Goal: Task Accomplishment & Management: Complete application form

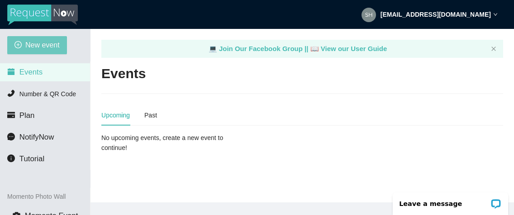
click at [40, 44] on span "New event" at bounding box center [42, 44] width 34 height 11
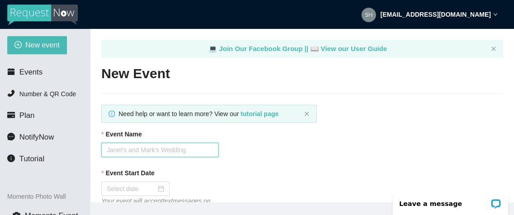
click at [145, 150] on input "Event Name" at bounding box center [159, 150] width 117 height 14
type input "Hashtag [DATE] Trivia"
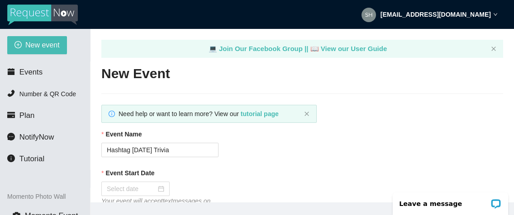
click at [305, 153] on div "Event Name Hashtag [DATE] Trivia" at bounding box center [302, 143] width 402 height 28
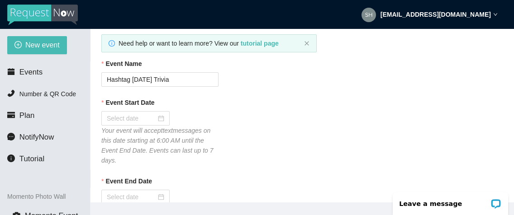
scroll to position [72, 0]
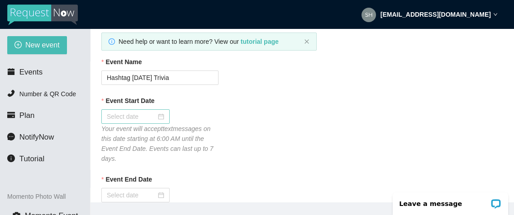
click at [121, 118] on input "Event Start Date" at bounding box center [131, 117] width 49 height 10
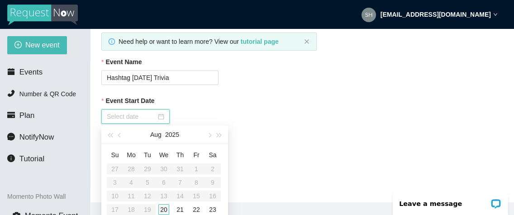
type input "[DATE]"
click at [163, 208] on div "20" at bounding box center [163, 210] width 11 height 11
type input "[DATE]"
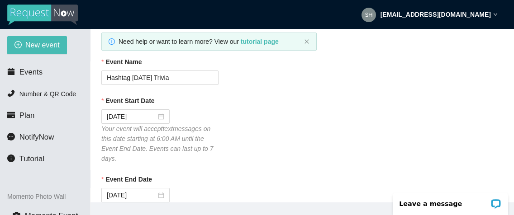
click at [291, 143] on div "Event Start Date [DATE] Your event will accept text messages on this date start…" at bounding box center [302, 130] width 402 height 68
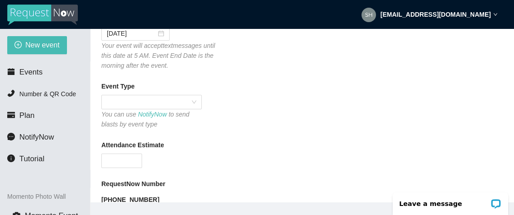
scroll to position [235, 0]
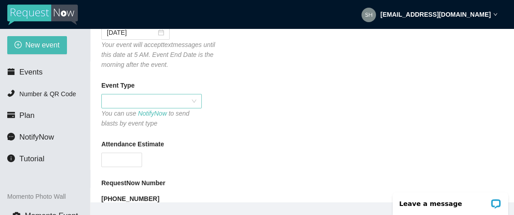
click at [143, 96] on span at bounding box center [152, 102] width 90 height 14
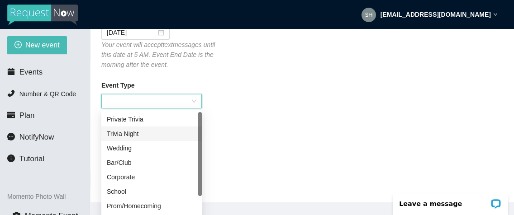
click at [128, 133] on div "Trivia Night" at bounding box center [152, 134] width 90 height 10
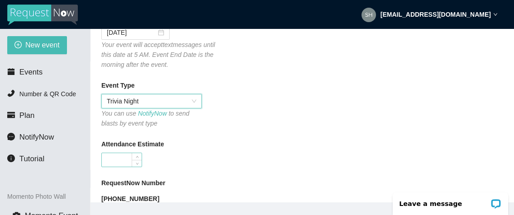
click at [113, 160] on input "Attendance Estimate" at bounding box center [122, 160] width 40 height 14
type input "40"
click at [180, 161] on div "40" at bounding box center [159, 160] width 117 height 14
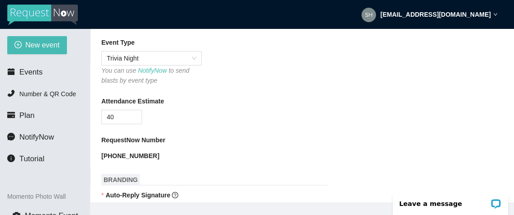
scroll to position [290, 0]
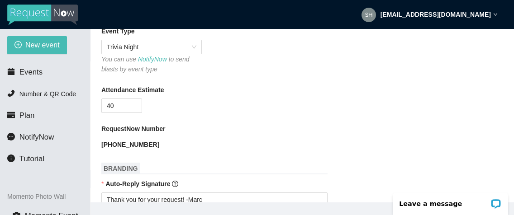
click at [421, 158] on form "Event Name Hashtag [DATE] Trivia Event Start Date [DATE] Your event will accept…" at bounding box center [302, 218] width 402 height 756
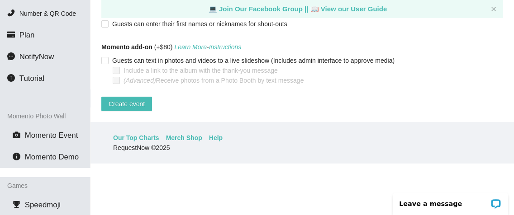
scroll to position [81, 0]
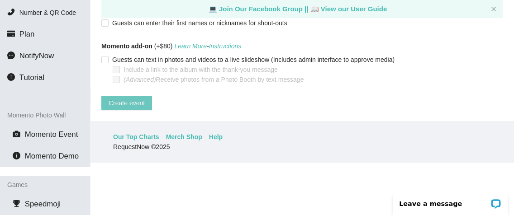
click at [126, 98] on span "Create event" at bounding box center [127, 103] width 36 height 10
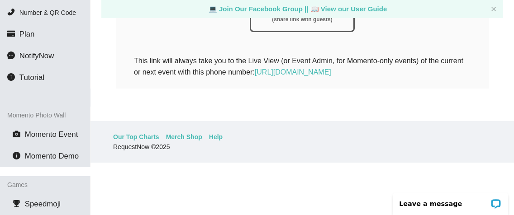
scroll to position [292, 0]
click at [393, 134] on html "[EMAIL_ADDRESS][DOMAIN_NAME] New event Events Number & QR Code Plan NotifyNow T…" at bounding box center [257, 26] width 514 height 215
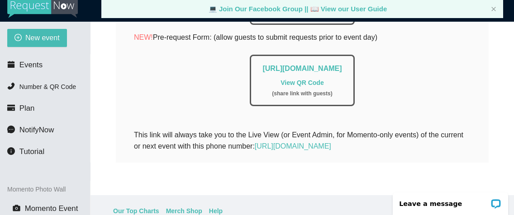
scroll to position [0, 0]
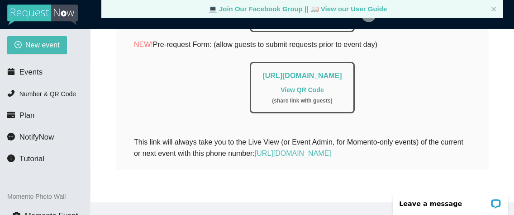
click at [426, 156] on div "Your RequestNow number for this event is [PHONE_NUMBER] Your event will accept …" at bounding box center [302, 35] width 373 height 270
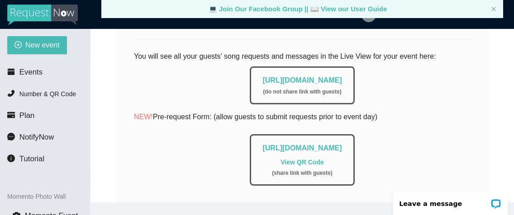
scroll to position [201, 0]
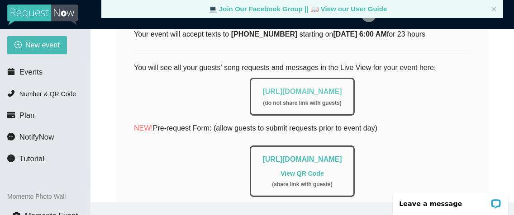
click at [296, 91] on link "[URL][DOMAIN_NAME]" at bounding box center [302, 92] width 79 height 8
